Goal: Find specific page/section: Find specific page/section

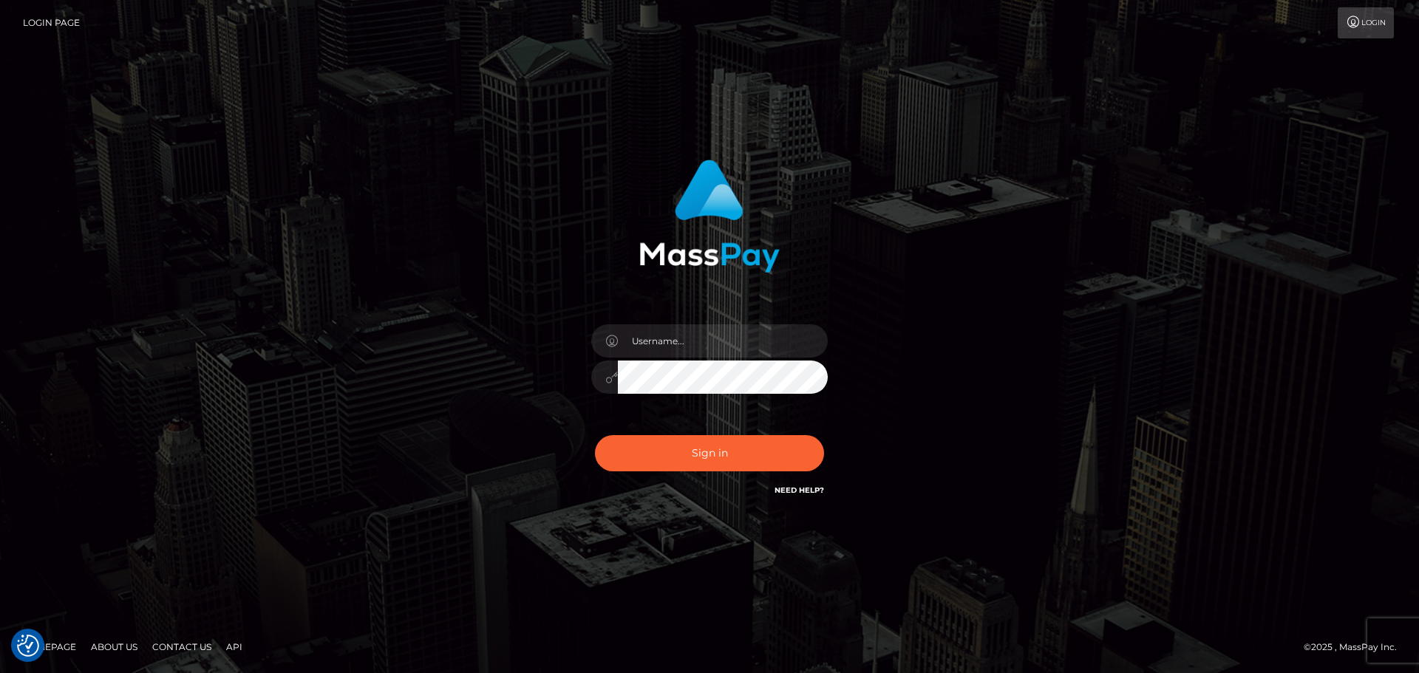
type input "Audreyg"
click at [716, 449] on button "Sign in" at bounding box center [709, 453] width 229 height 36
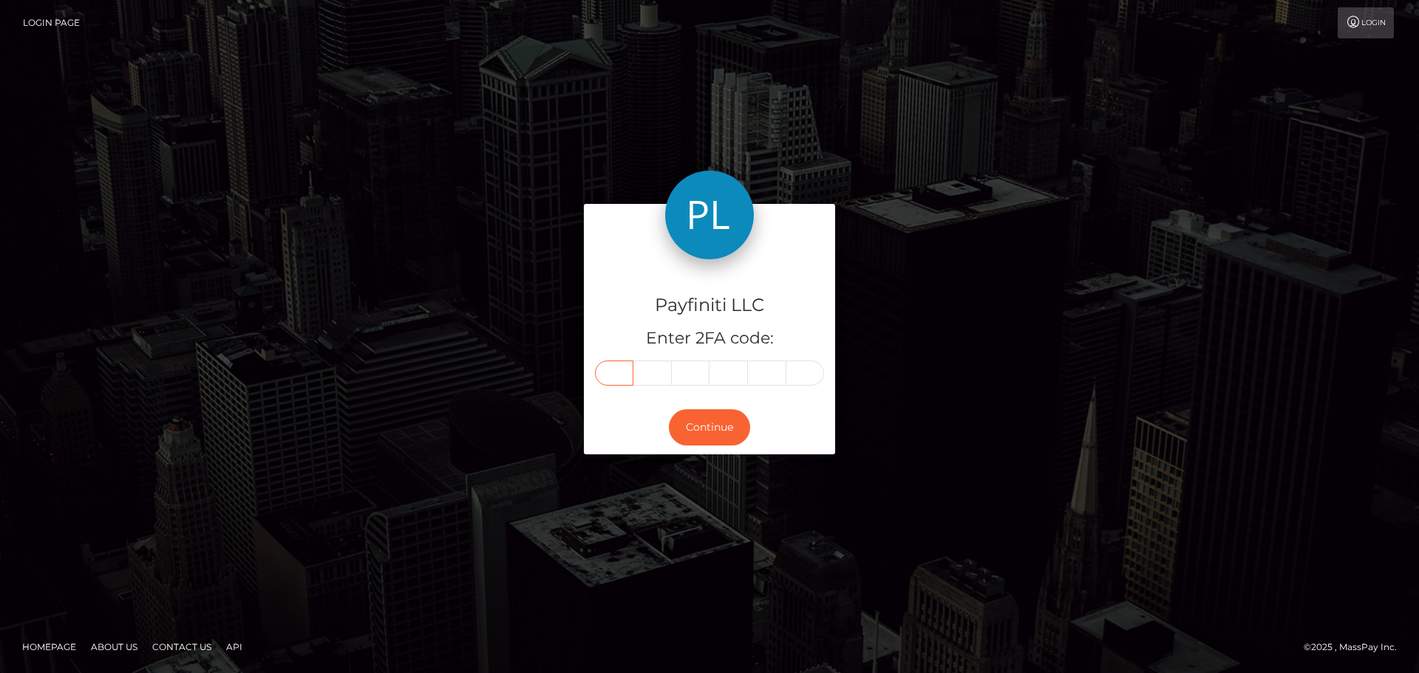
click at [615, 366] on input "text" at bounding box center [614, 373] width 38 height 25
type input "1"
type input "7"
type input "2"
type input "7"
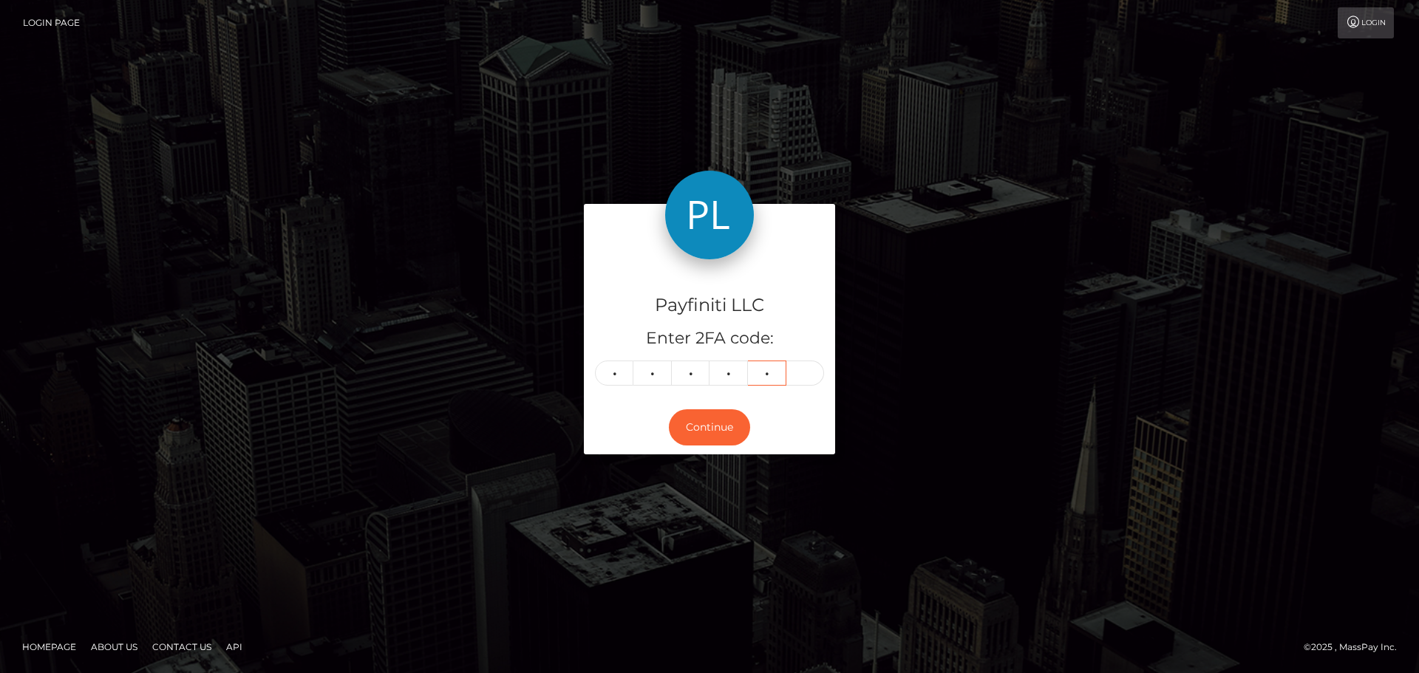
type input "9"
type input "1"
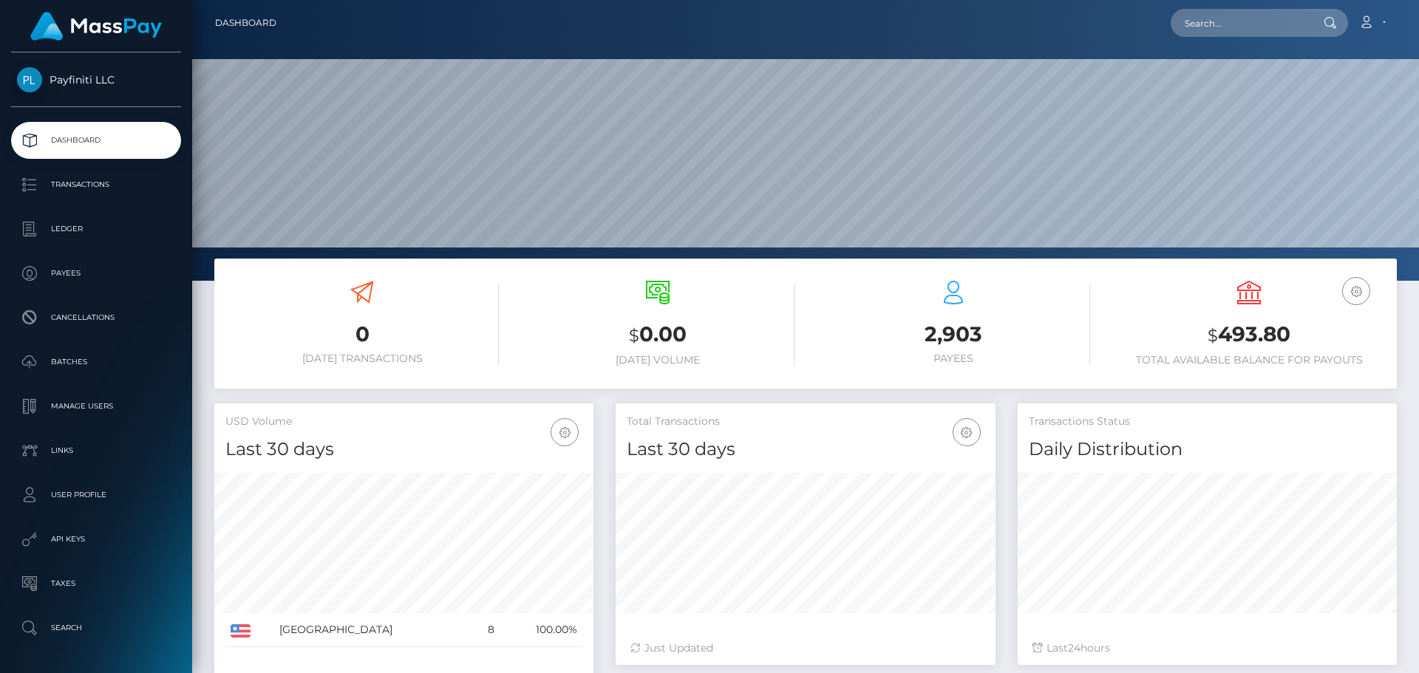
scroll to position [262, 380]
click at [1279, 24] on input "text" at bounding box center [1239, 23] width 139 height 28
paste input "689841"
type input "689841"
click at [1277, 24] on input "689841" at bounding box center [1239, 23] width 139 height 28
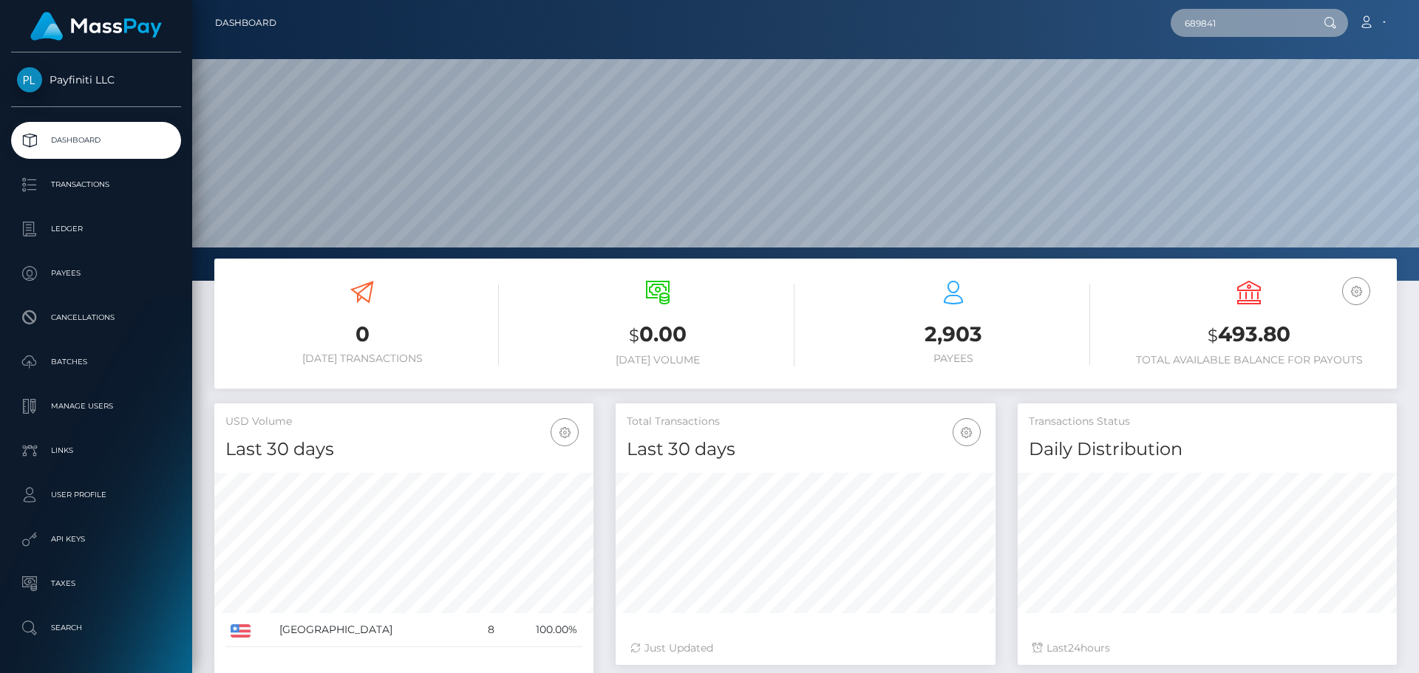
click at [1277, 24] on input "689841" at bounding box center [1239, 23] width 139 height 28
click at [1223, 18] on input "text" at bounding box center [1239, 23] width 139 height 28
paste input "6894e98266f57"
type input "6894e98266f57"
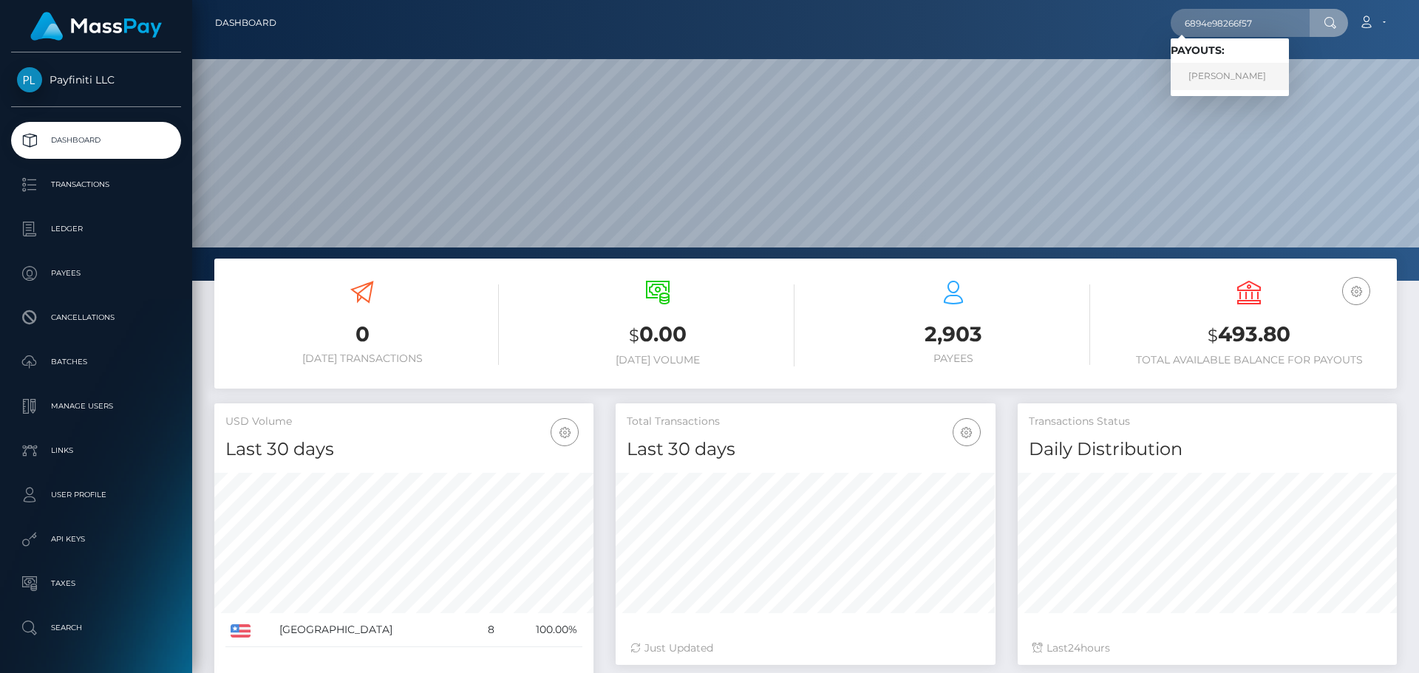
click at [1212, 81] on link "Guy Holtzman" at bounding box center [1229, 76] width 118 height 27
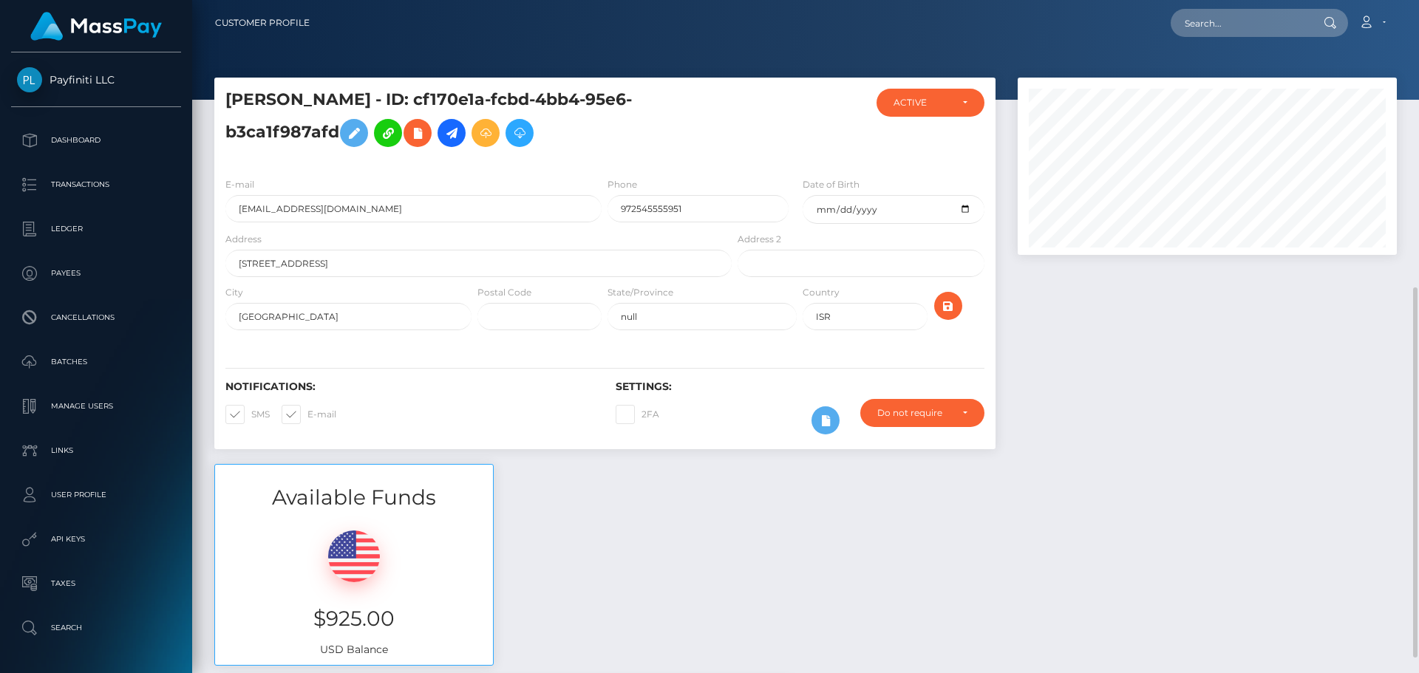
scroll to position [511, 0]
